Goal: Find specific page/section: Find specific page/section

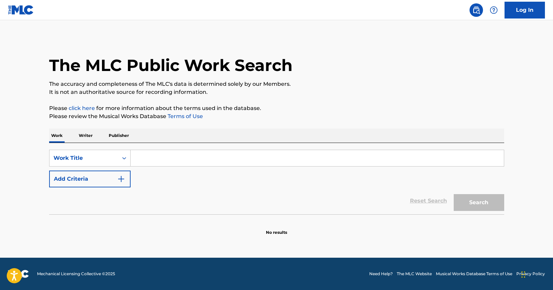
click at [85, 138] on p "Writer" at bounding box center [86, 136] width 18 height 14
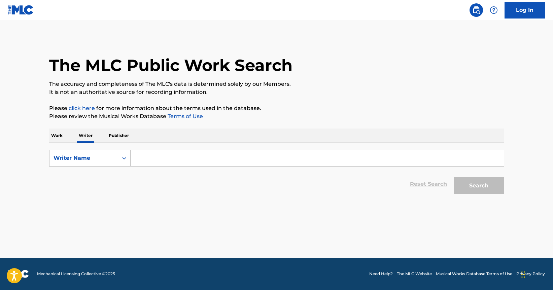
click at [193, 156] on input "Search Form" at bounding box center [317, 158] width 373 height 16
paste input "[PERSON_NAME]"
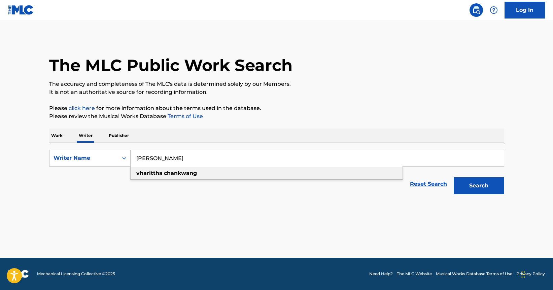
drag, startPoint x: 205, startPoint y: 173, endPoint x: 229, endPoint y: 175, distance: 24.3
click at [206, 173] on div "[PERSON_NAME]" at bounding box center [267, 173] width 272 height 12
type input "[PERSON_NAME]"
click at [468, 182] on button "Search" at bounding box center [479, 185] width 51 height 17
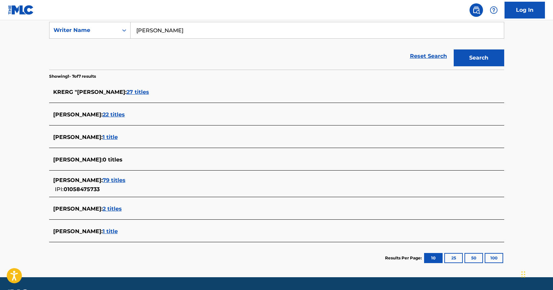
scroll to position [129, 0]
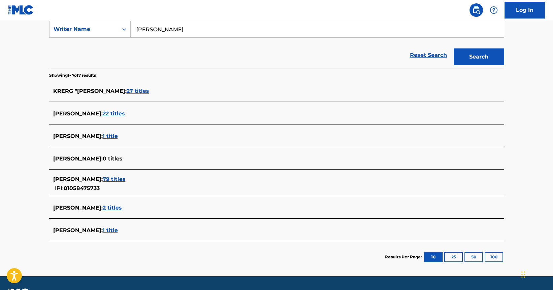
click at [126, 181] on span "79 titles" at bounding box center [114, 179] width 23 height 6
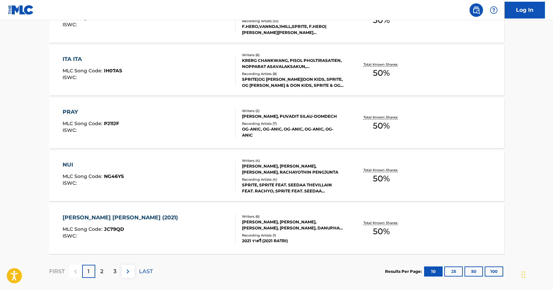
scroll to position [534, 0]
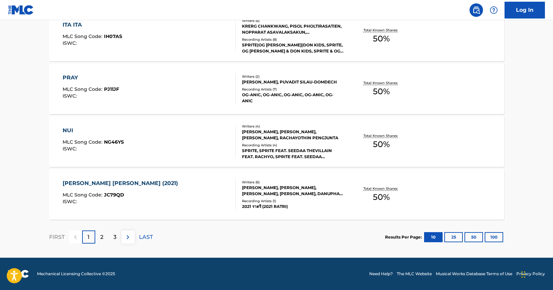
click at [103, 235] on div "2" at bounding box center [101, 237] width 13 height 13
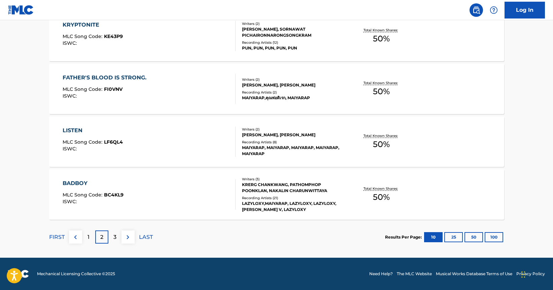
click at [112, 238] on div "3" at bounding box center [114, 237] width 13 height 13
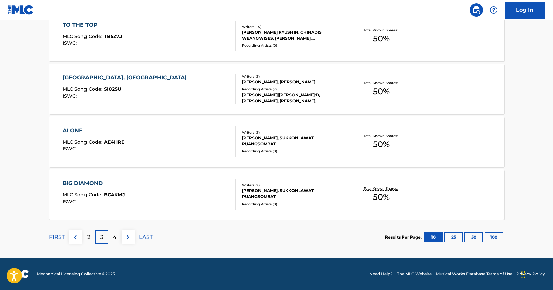
click at [115, 229] on div "FIRST 2 3 4 LAST" at bounding box center [101, 237] width 104 height 35
click at [115, 233] on div "4" at bounding box center [114, 237] width 13 height 13
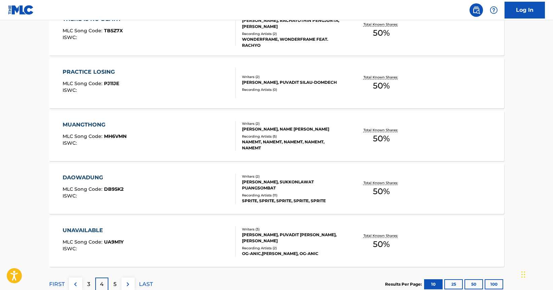
scroll to position [488, 0]
click at [200, 234] on div "UNAVAILABLE MLC Song Code : UA9M1Y ISWC :" at bounding box center [149, 241] width 173 height 30
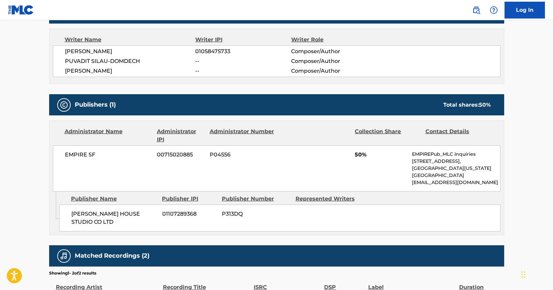
scroll to position [238, 0]
